Goal: Find specific page/section: Find specific page/section

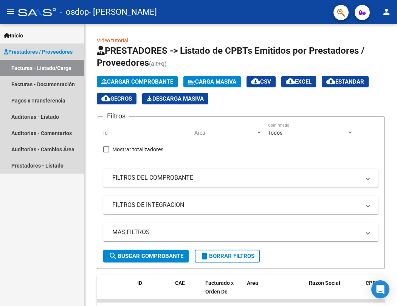
drag, startPoint x: 48, startPoint y: 34, endPoint x: 24, endPoint y: 54, distance: 31.2
click at [24, 54] on span "Prestadores / Proveedores" at bounding box center [38, 52] width 69 height 8
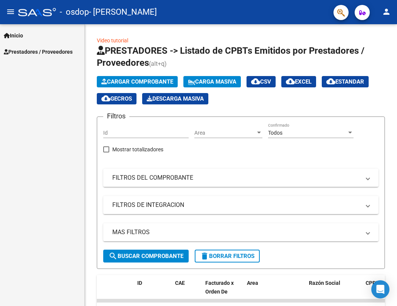
click at [45, 48] on span "Prestadores / Proveedores" at bounding box center [38, 52] width 69 height 8
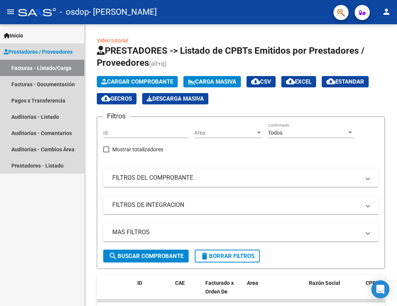
click at [49, 70] on link "Facturas - Listado/Carga" at bounding box center [42, 68] width 84 height 16
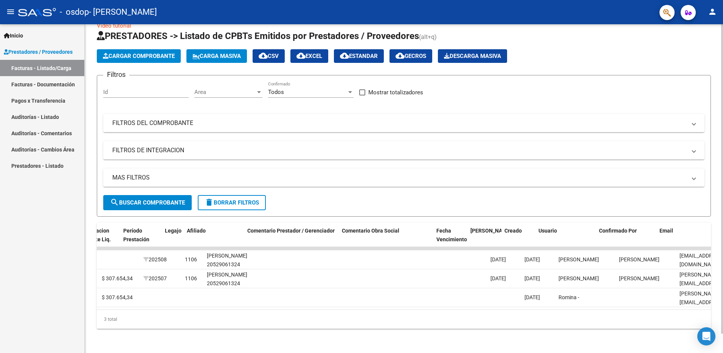
scroll to position [0, 981]
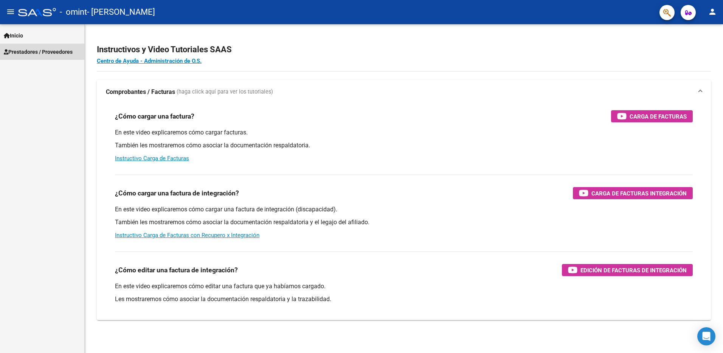
click at [34, 53] on span "Prestadores / Proveedores" at bounding box center [38, 52] width 69 height 8
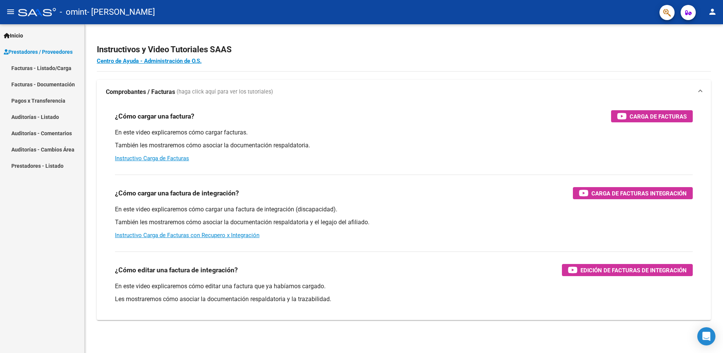
click at [47, 70] on link "Facturas - Listado/Carga" at bounding box center [42, 68] width 84 height 16
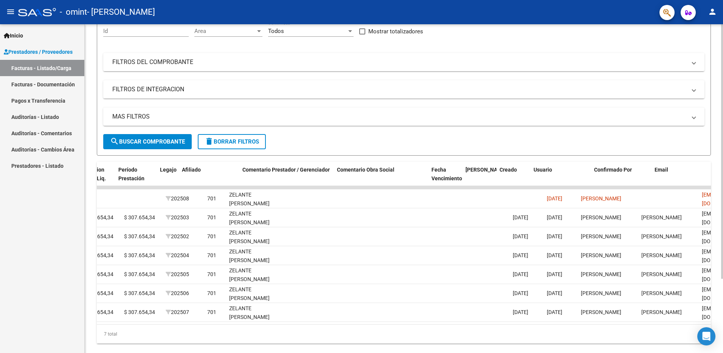
scroll to position [0, 981]
